Goal: Navigation & Orientation: Find specific page/section

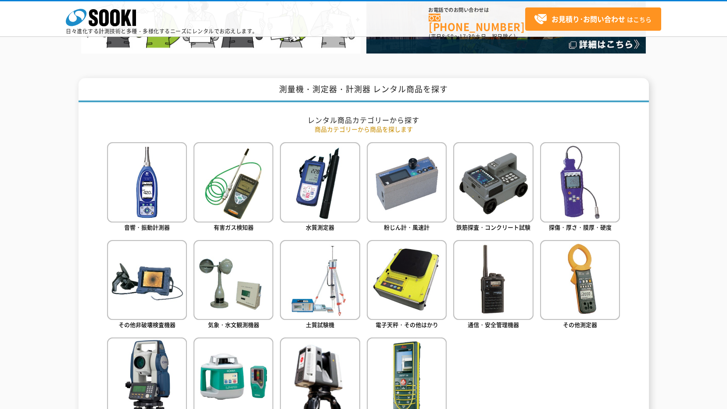
scroll to position [351, 0]
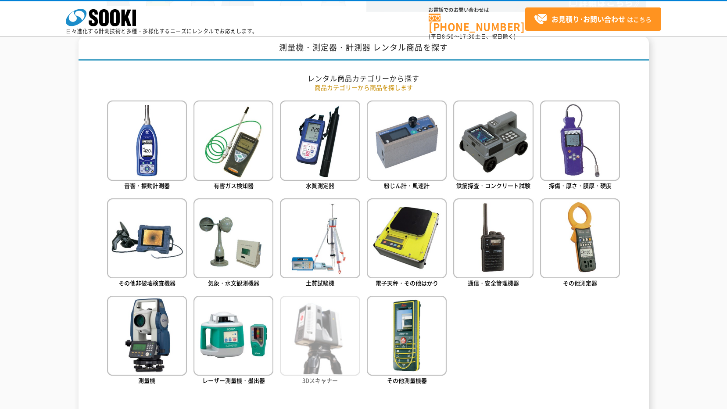
click at [310, 334] on img at bounding box center [320, 336] width 80 height 80
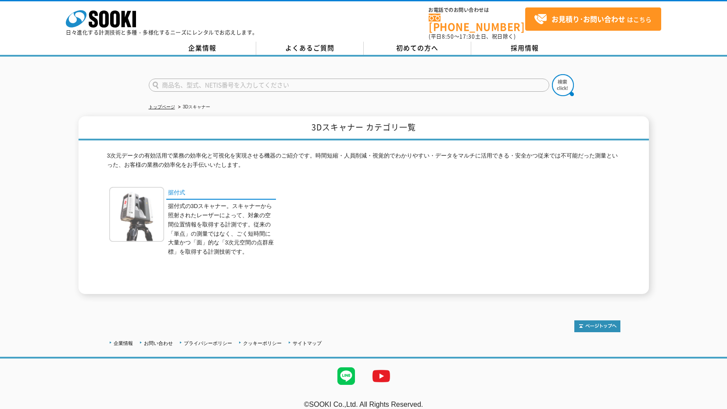
click at [149, 208] on img at bounding box center [136, 214] width 55 height 55
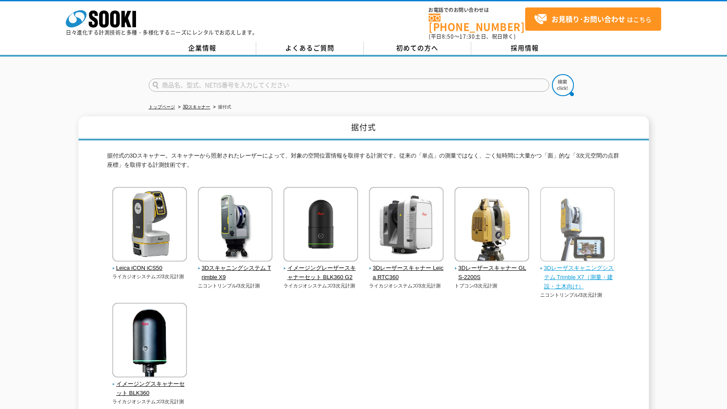
click at [562, 268] on span "3Dレーザスキャニングシステム Trimble X7（測量・建設・土木向け）" at bounding box center [577, 277] width 75 height 27
